Goal: Transaction & Acquisition: Download file/media

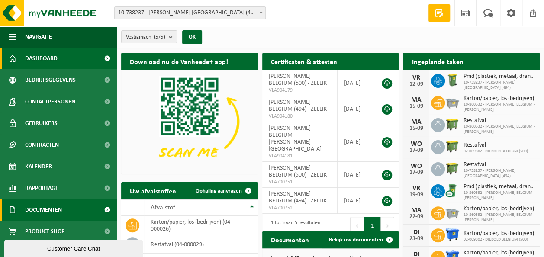
click at [109, 210] on span at bounding box center [106, 210] width 19 height 22
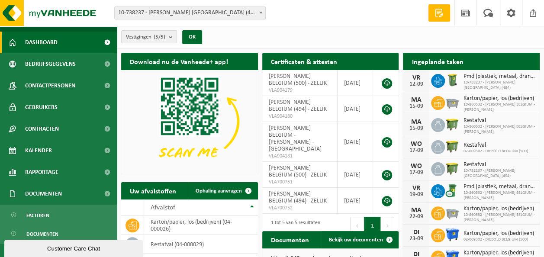
scroll to position [25, 0]
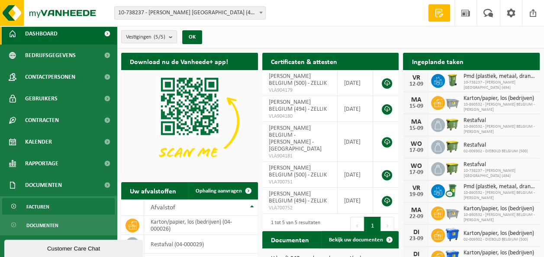
click at [32, 210] on span "Facturen" at bounding box center [37, 207] width 23 height 16
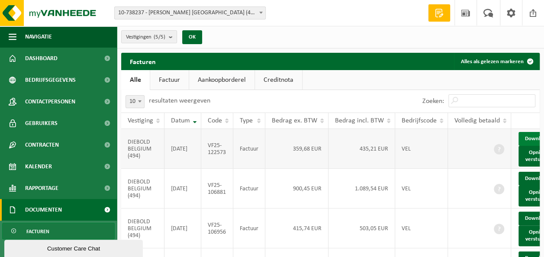
click at [529, 145] on link "Download" at bounding box center [540, 139] width 42 height 14
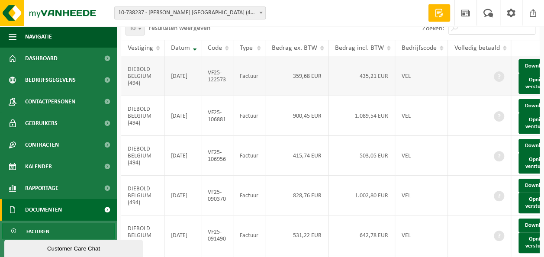
scroll to position [87, 0]
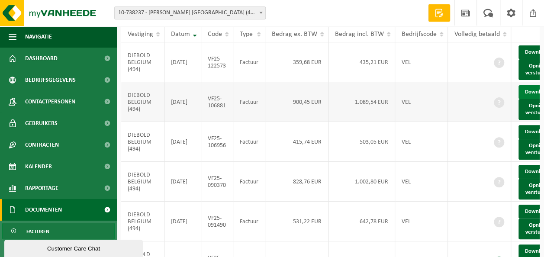
click at [526, 99] on link "Download" at bounding box center [540, 92] width 42 height 14
click at [533, 139] on link "Download" at bounding box center [540, 132] width 42 height 14
click at [533, 179] on link "Download" at bounding box center [540, 172] width 42 height 14
